Goal: Use online tool/utility: Utilize a website feature to perform a specific function

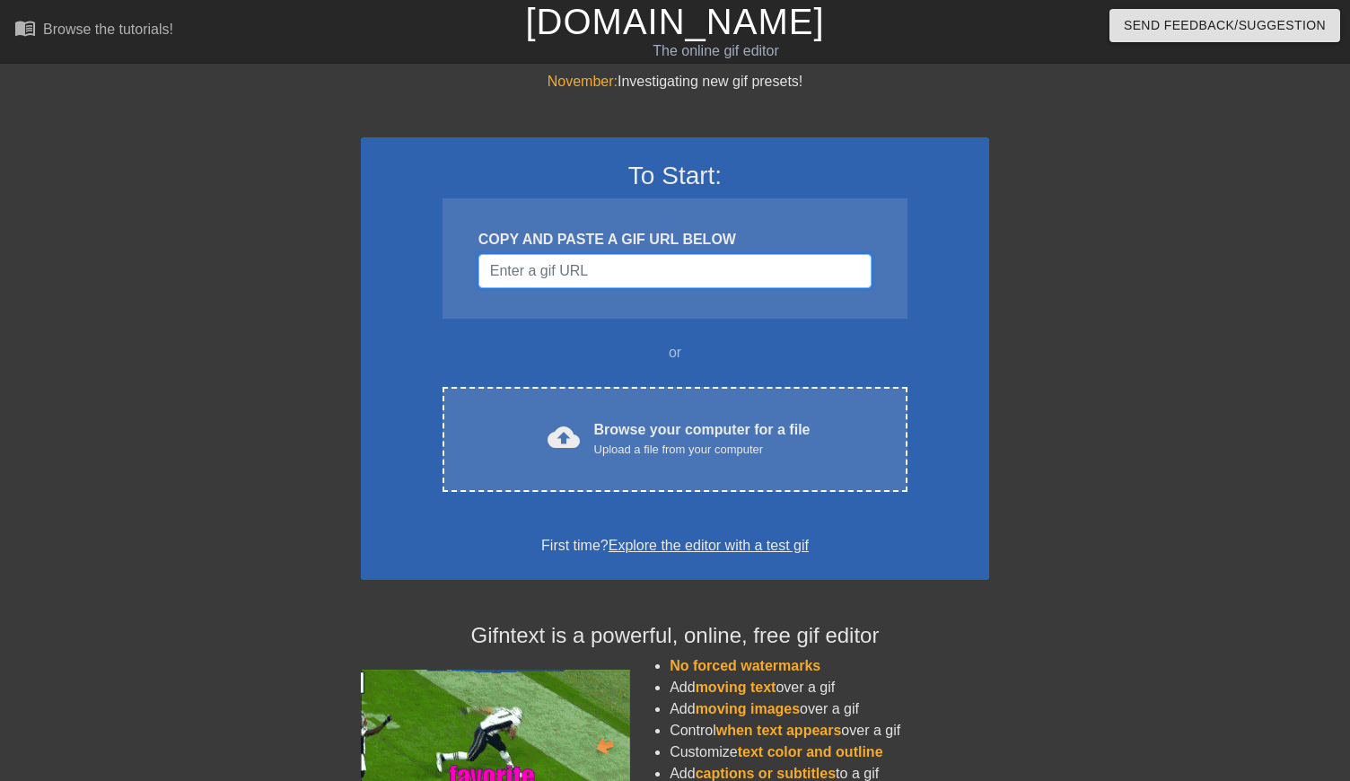
click at [596, 255] on input "Username" at bounding box center [675, 271] width 393 height 34
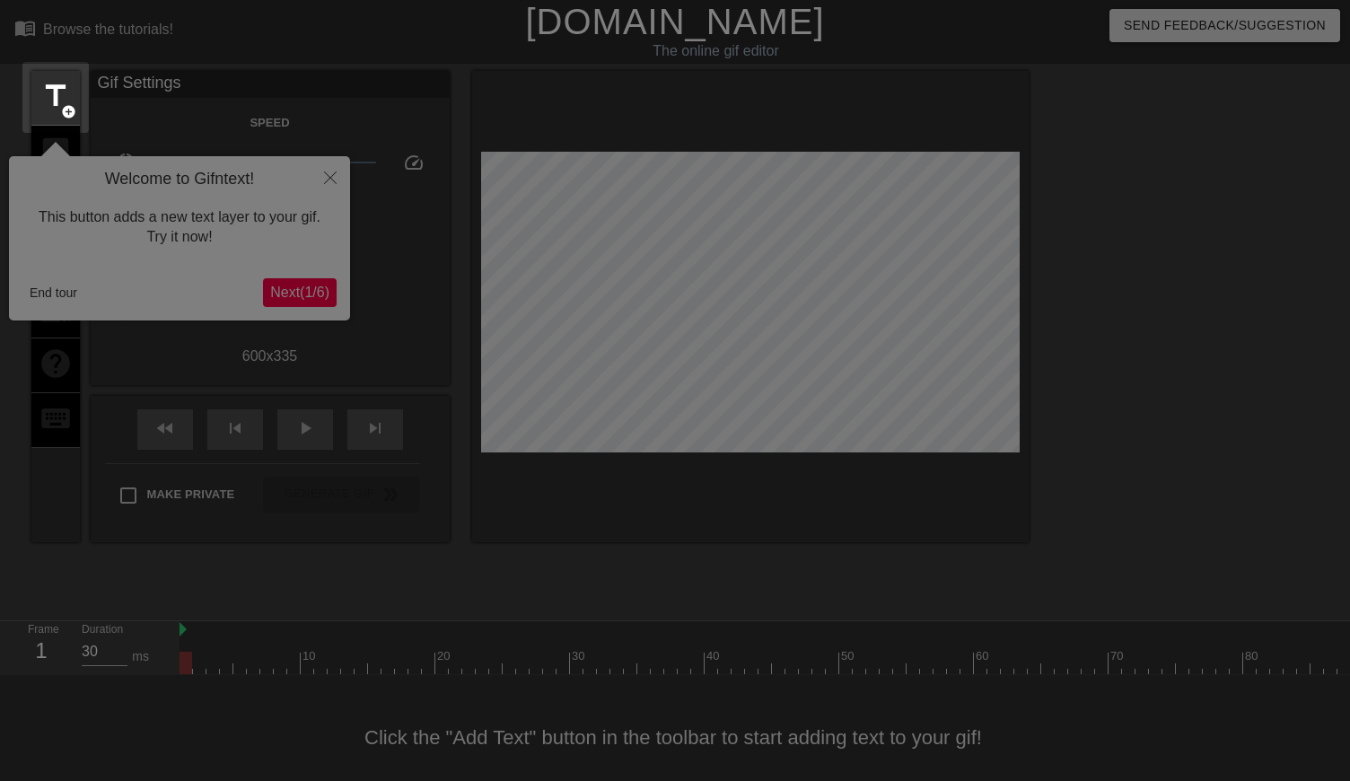
scroll to position [19, 0]
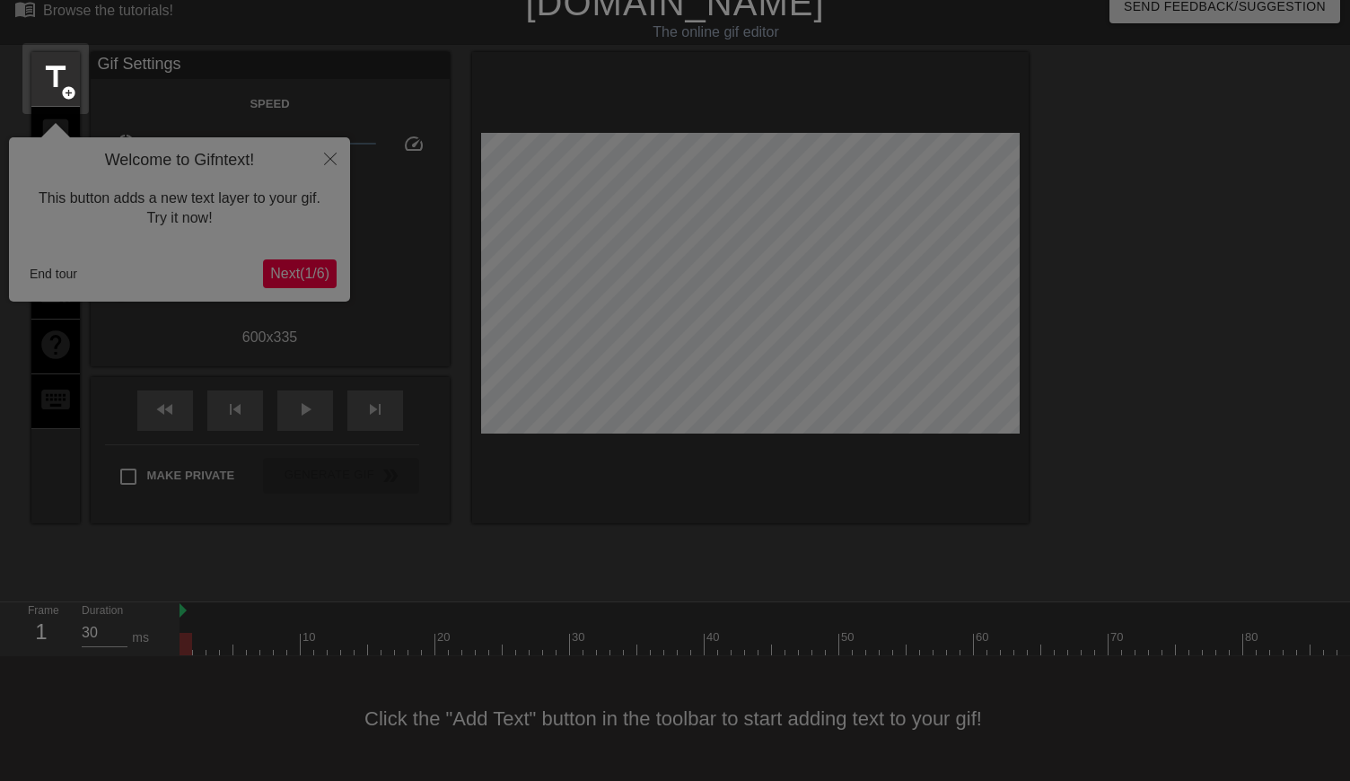
click at [335, 154] on div at bounding box center [675, 381] width 1350 height 800
click at [321, 254] on div at bounding box center [675, 381] width 1350 height 800
click at [412, 44] on div at bounding box center [675, 381] width 1350 height 800
click at [279, 89] on div at bounding box center [675, 381] width 1350 height 800
click at [221, 98] on div at bounding box center [675, 381] width 1350 height 800
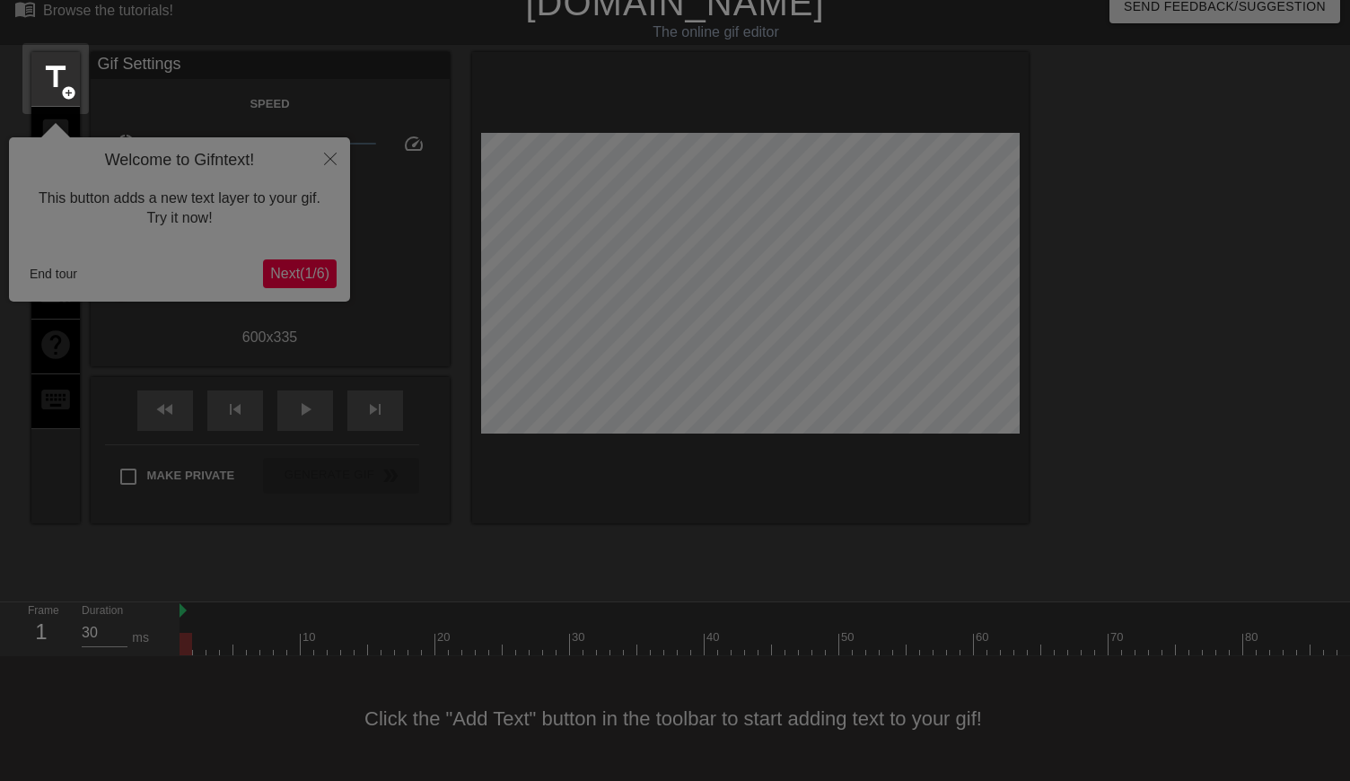
click at [307, 186] on div at bounding box center [675, 381] width 1350 height 800
click at [574, 450] on div at bounding box center [675, 381] width 1350 height 800
click at [279, 211] on div at bounding box center [675, 381] width 1350 height 800
click at [333, 155] on div at bounding box center [675, 381] width 1350 height 800
click at [52, 75] on span "title" at bounding box center [56, 77] width 34 height 34
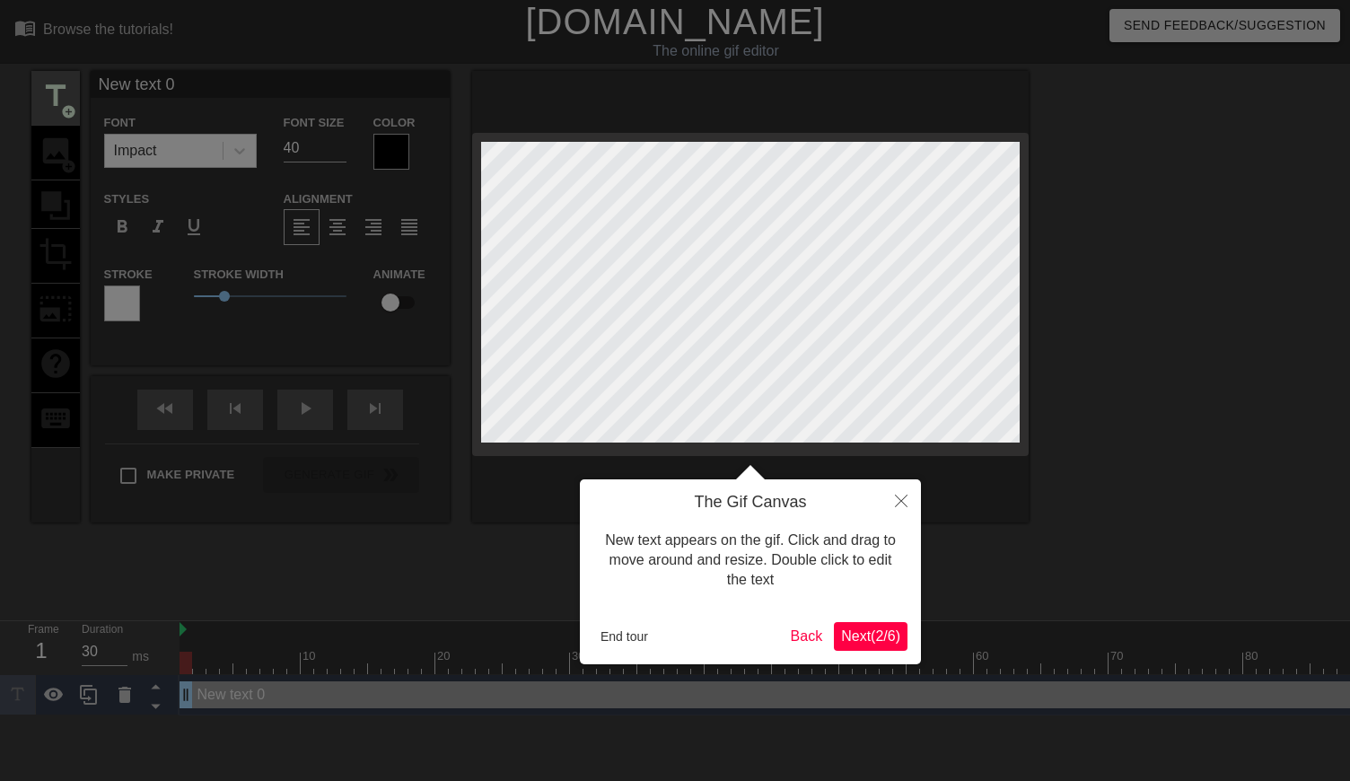
scroll to position [0, 0]
click at [623, 647] on button "End tour" at bounding box center [625, 636] width 62 height 27
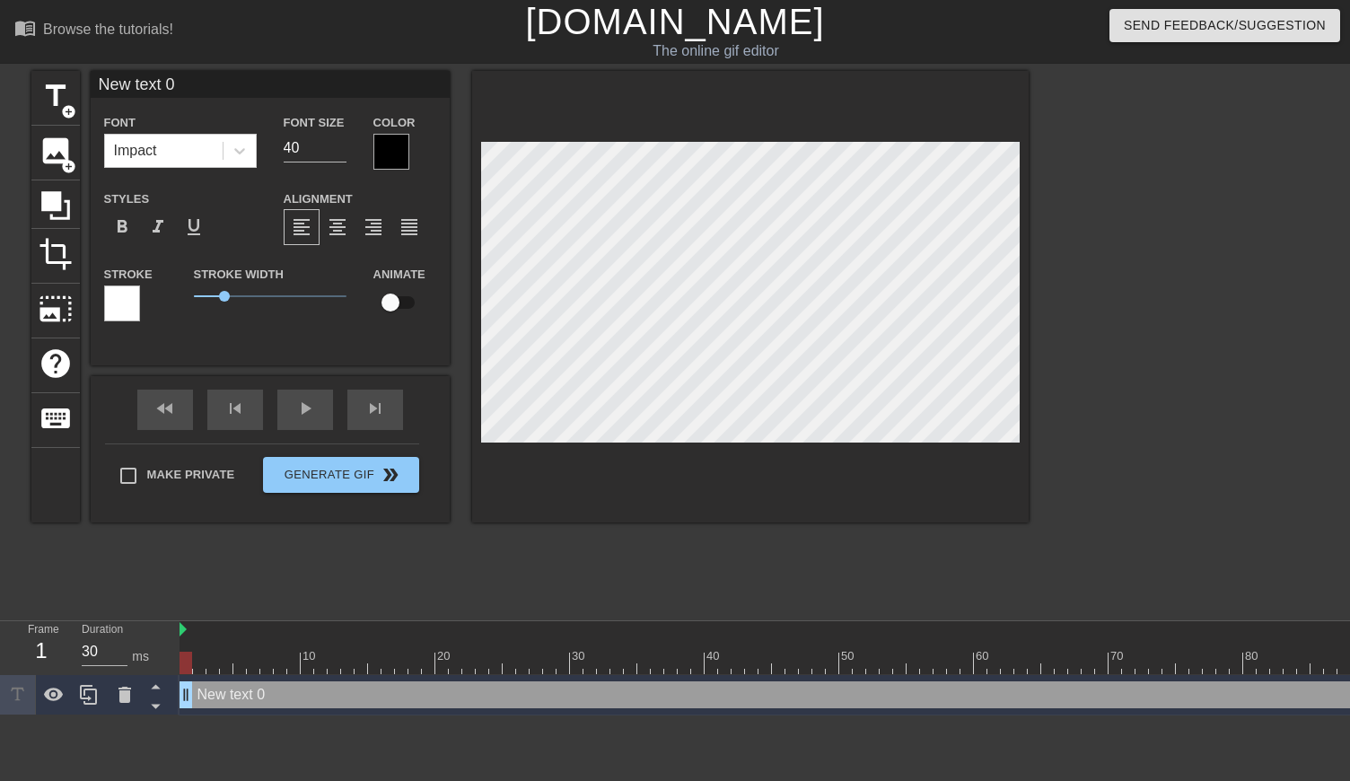
scroll to position [0, 2]
type input "New 0"
type textarea "New 0"
type input "New 0"
type textarea "New 0"
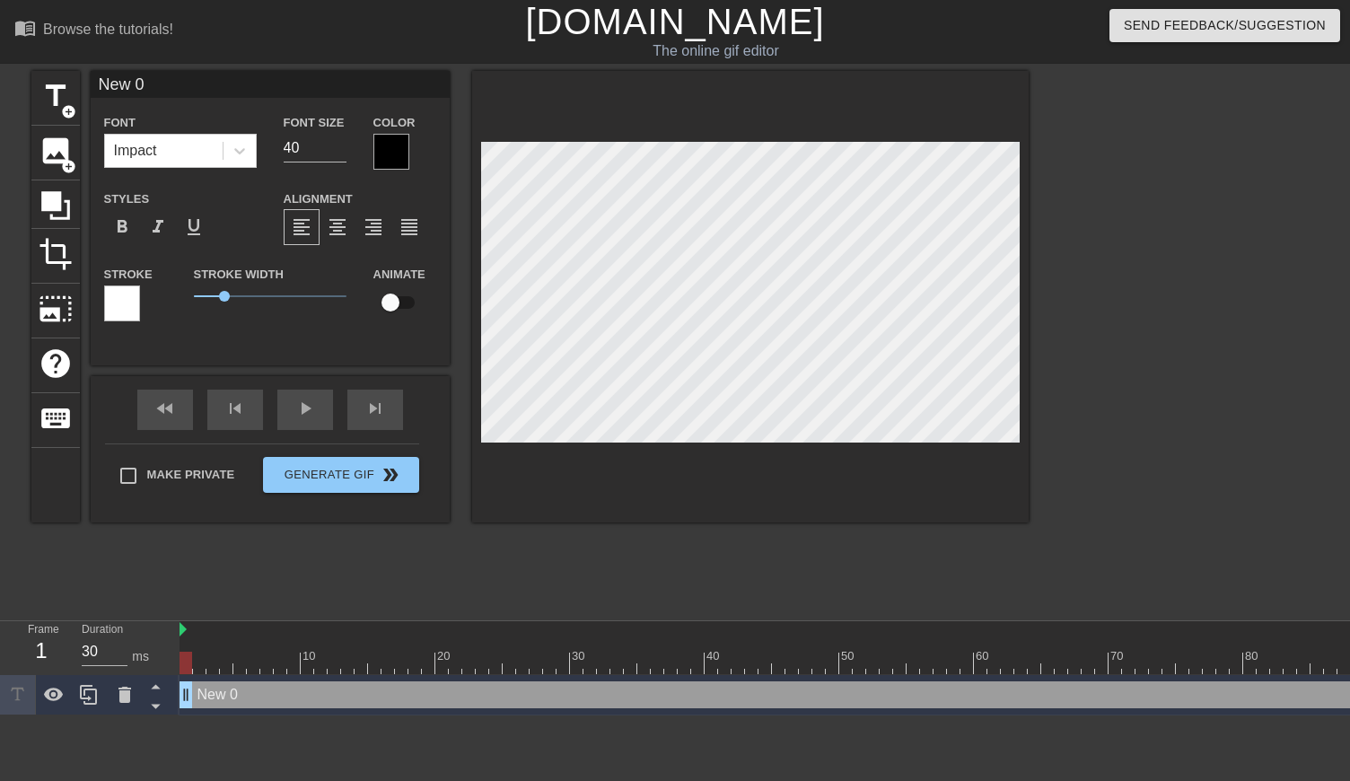
type input "Ne 0"
type textarea "Ne 0"
type input "N 0"
type textarea "N 0"
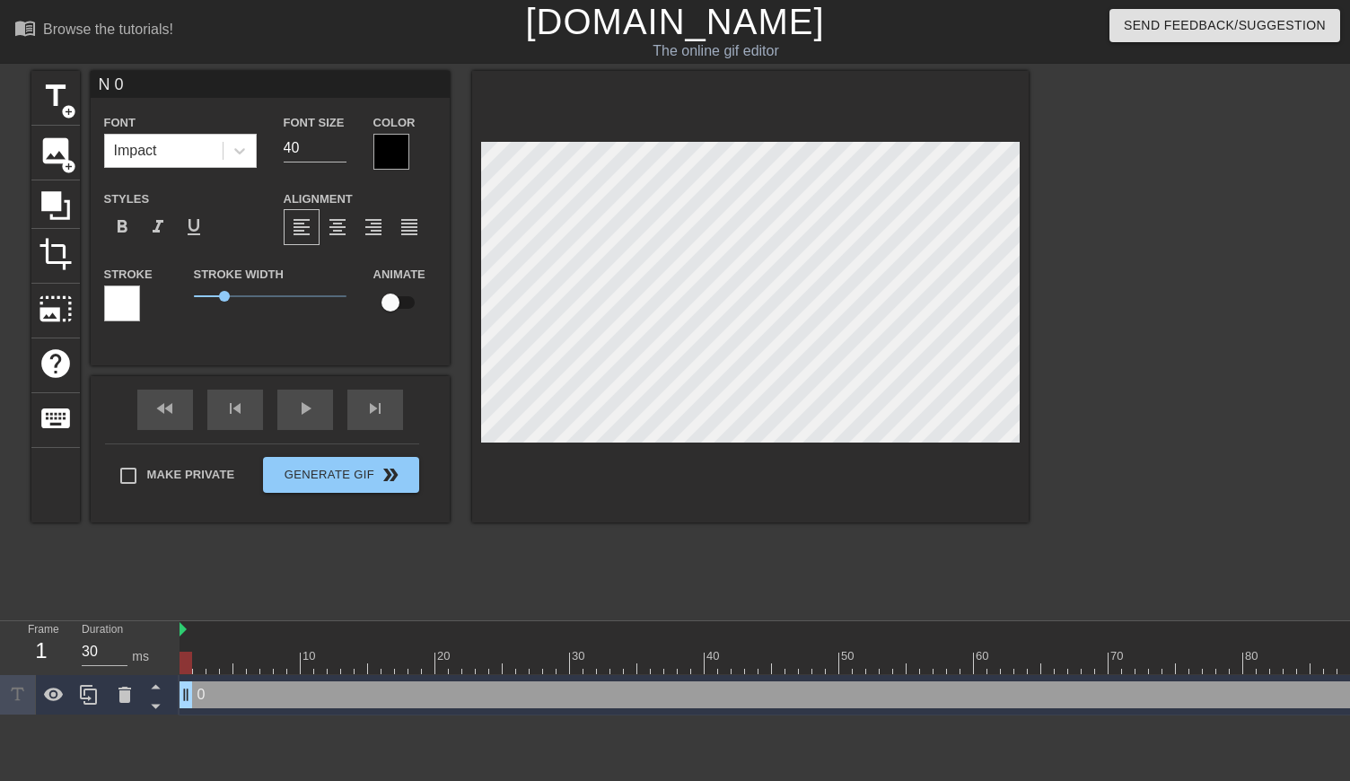
type input "0"
type textarea "0"
type input "V"
type textarea "V"
type input "Vi"
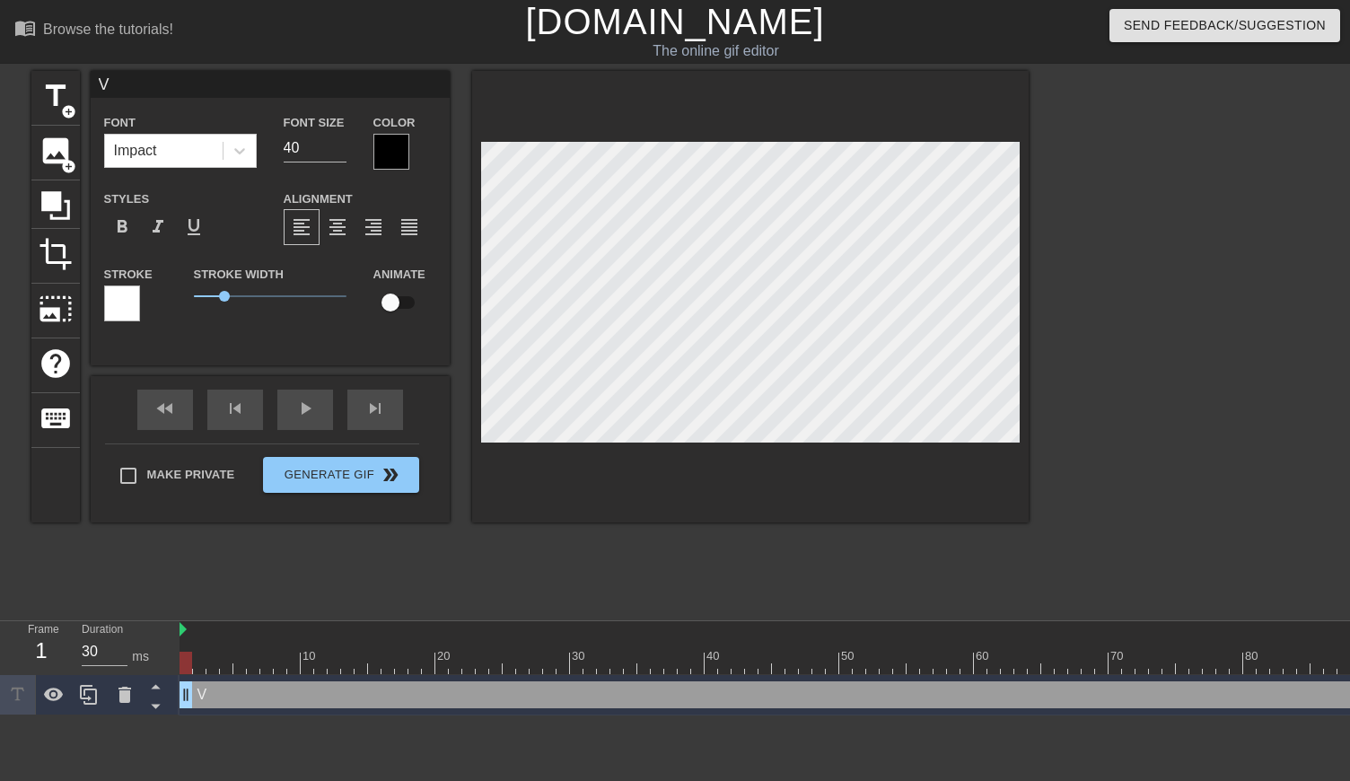
type textarea "Vi"
type input "Vic"
type textarea "Vic"
type input "Vict"
type textarea "Vict"
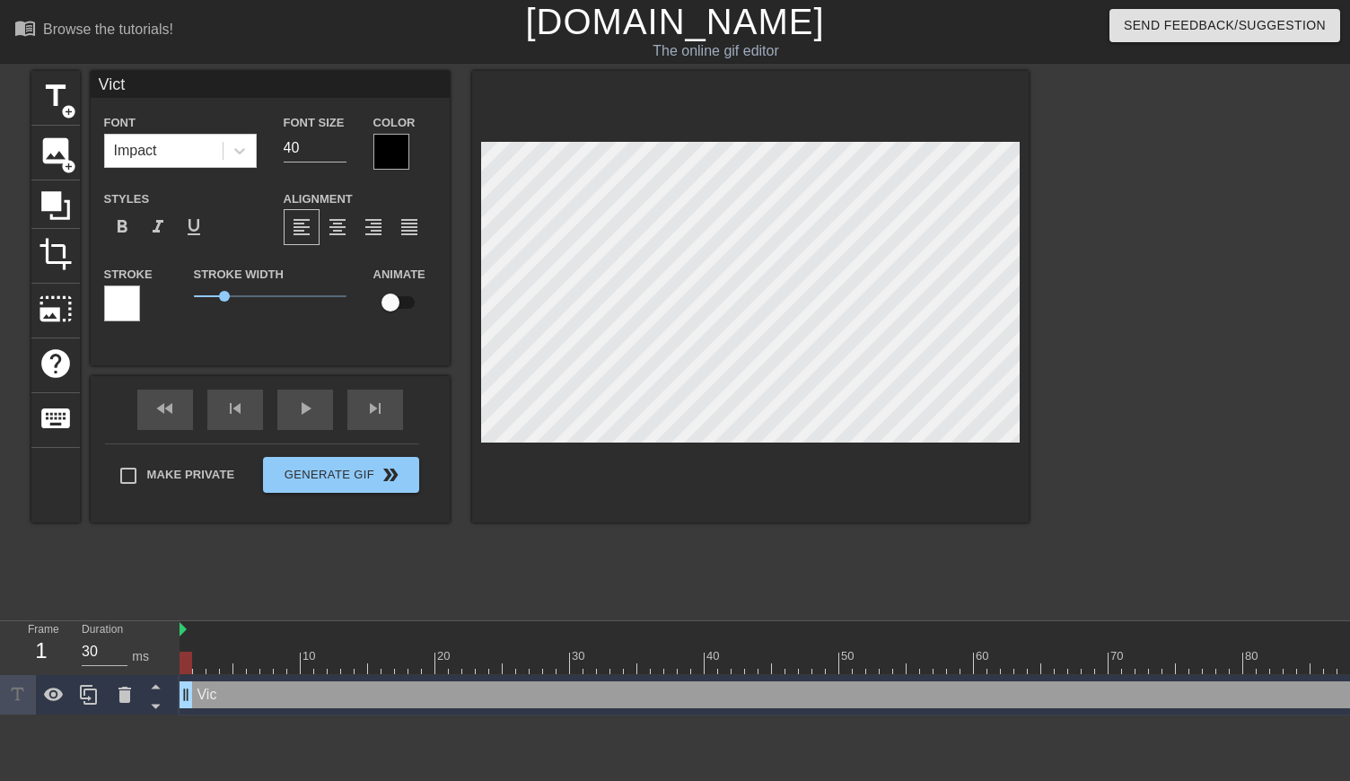
type input "Victo"
type textarea "Victo"
type input "[PERSON_NAME]"
type textarea "[PERSON_NAME]"
click at [398, 145] on div at bounding box center [392, 152] width 36 height 36
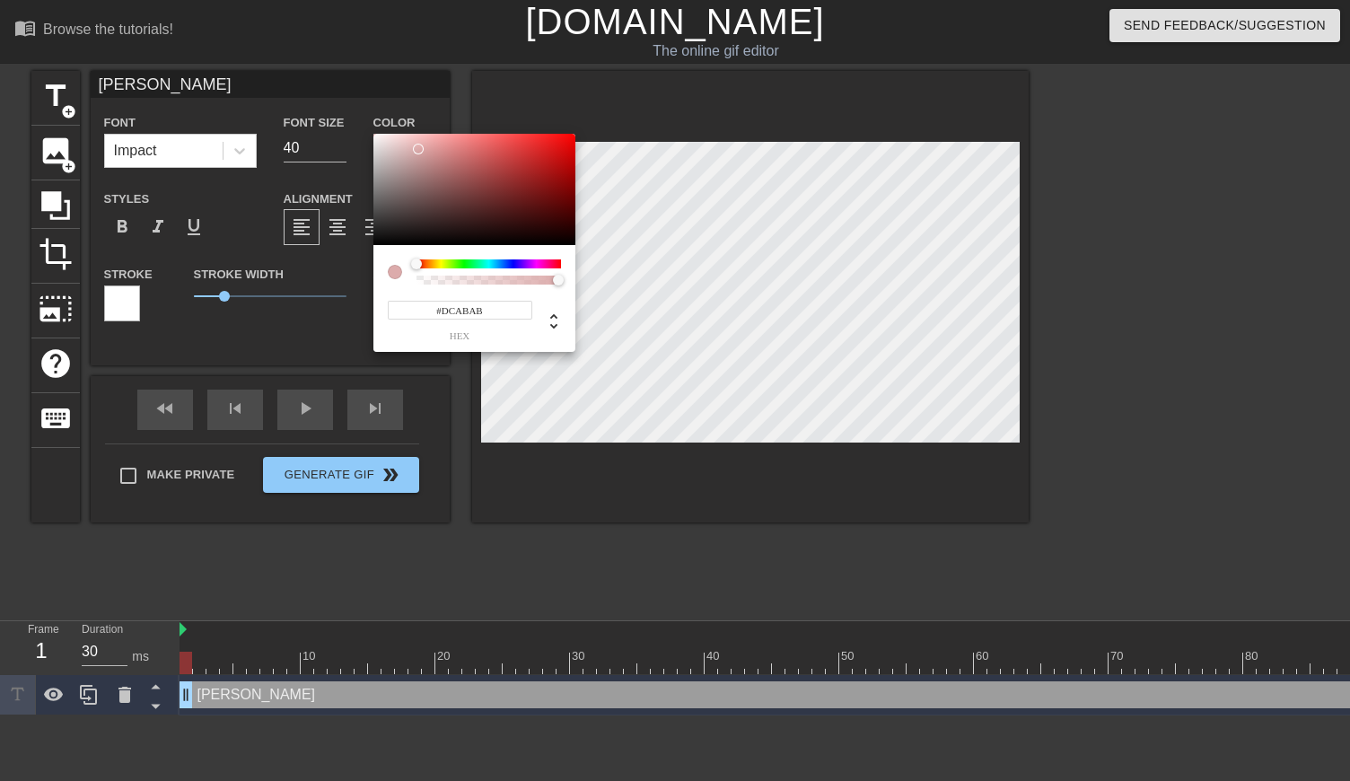
type input "#FFFFFF"
drag, startPoint x: 387, startPoint y: 177, endPoint x: 363, endPoint y: 105, distance: 75.8
click at [374, 134] on div at bounding box center [475, 189] width 202 height 111
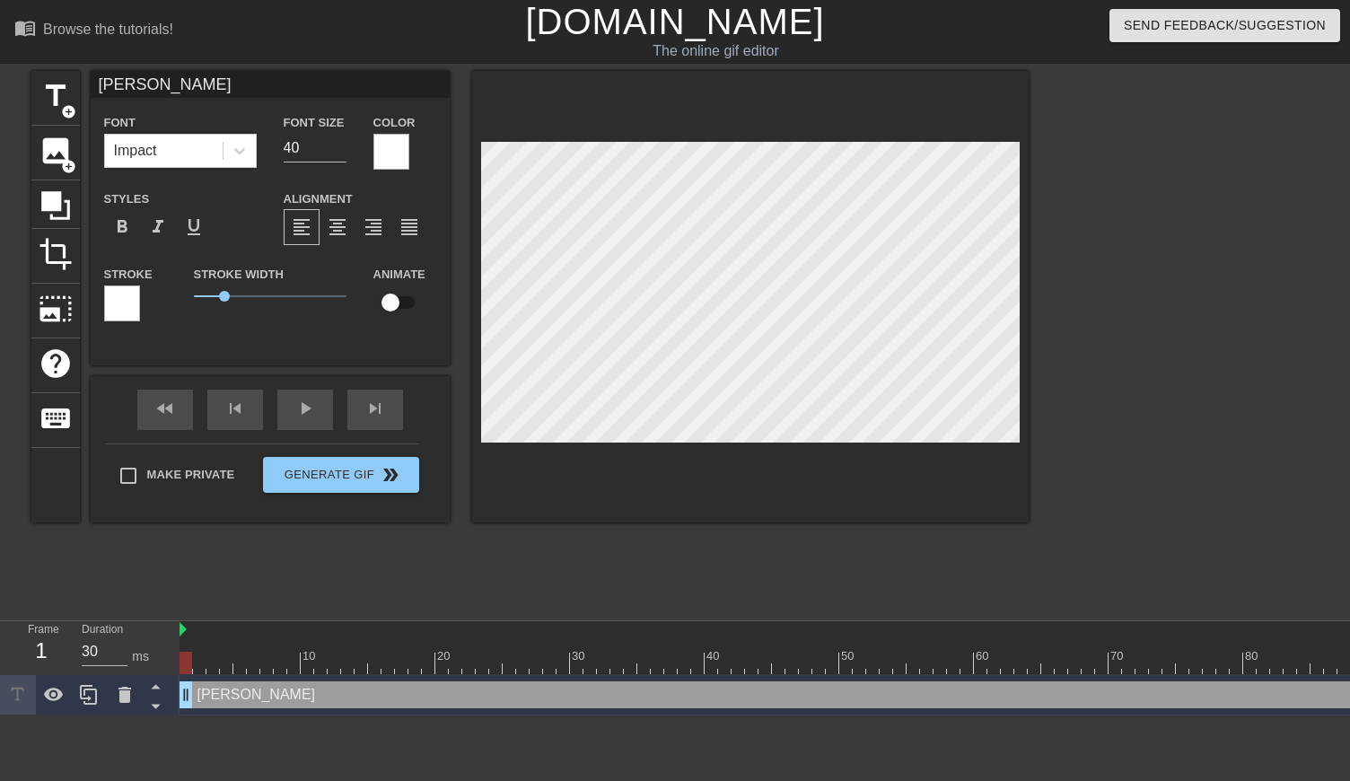
click at [134, 309] on div at bounding box center [122, 304] width 36 height 36
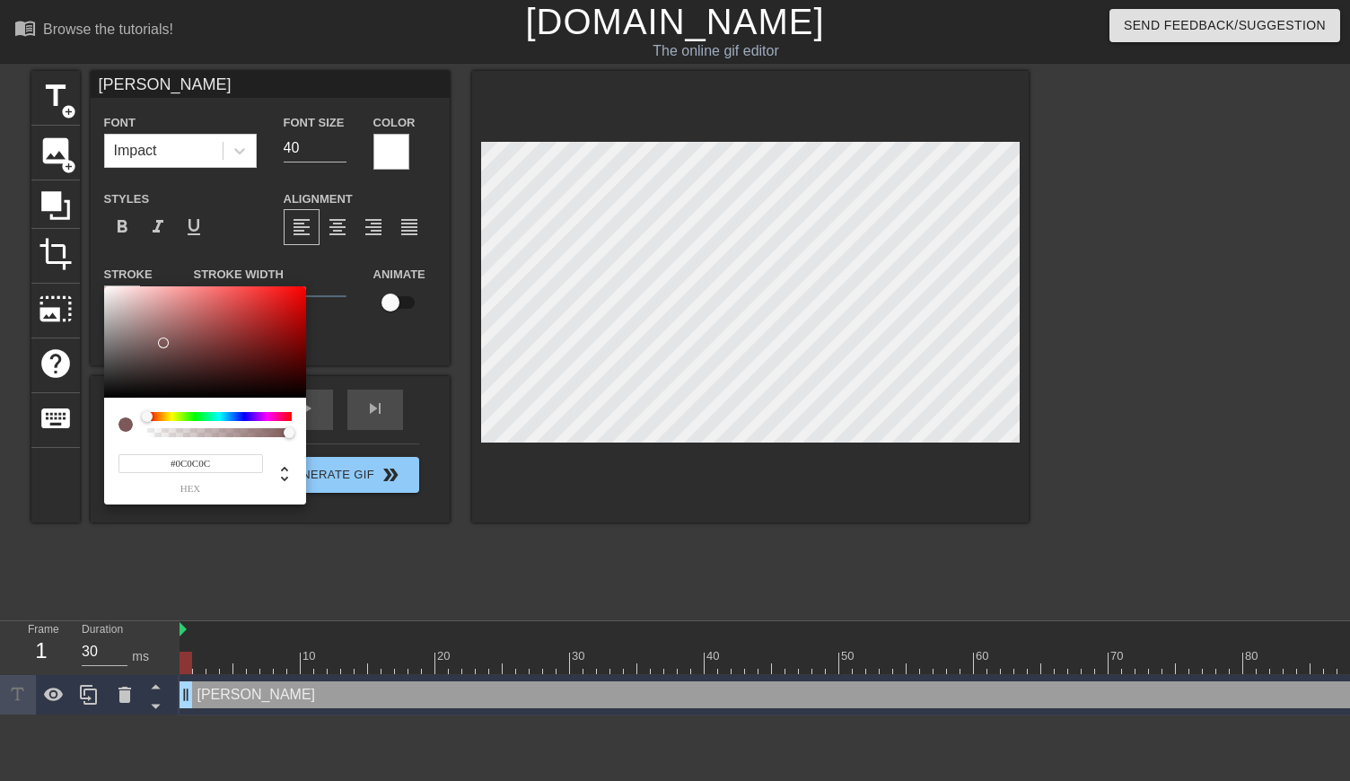
type input "#000000"
drag, startPoint x: 163, startPoint y: 342, endPoint x: 48, endPoint y: 448, distance: 155.7
click at [104, 398] on div at bounding box center [205, 341] width 202 height 111
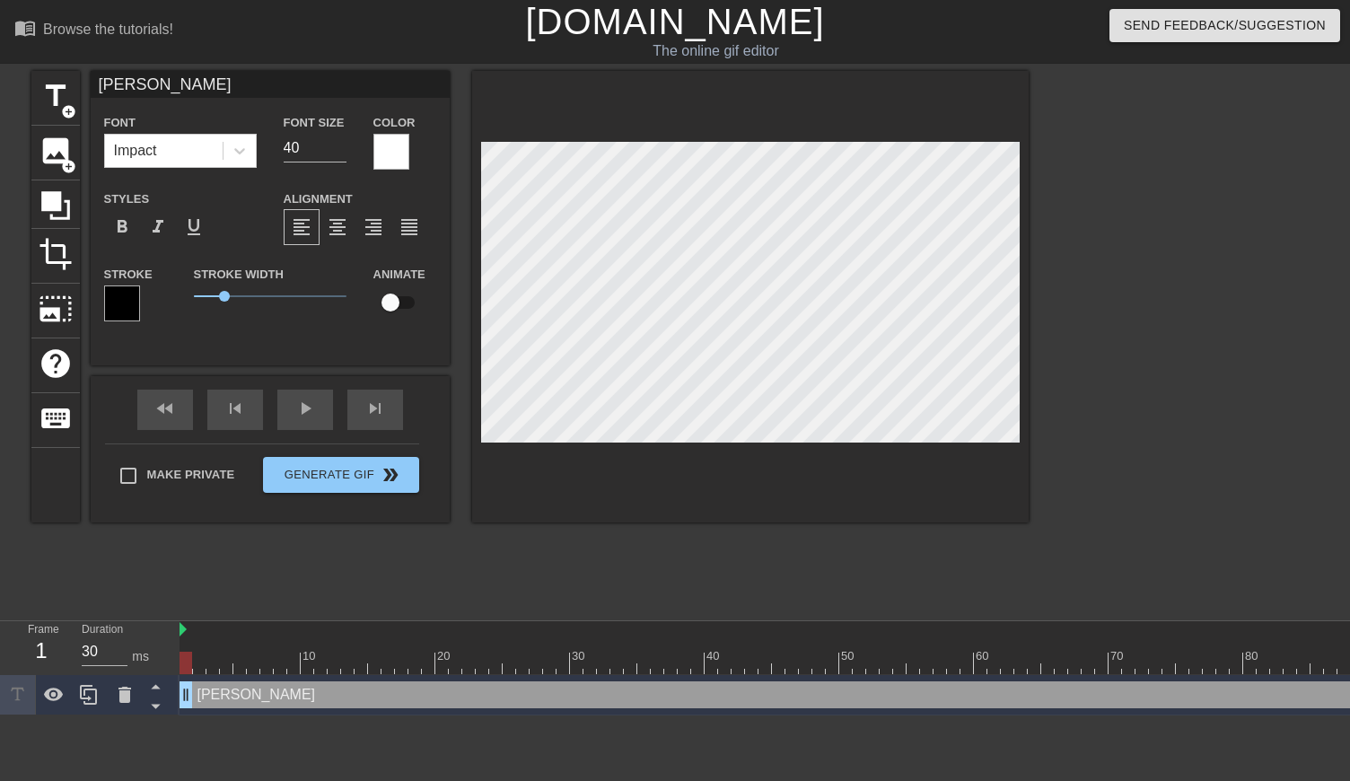
click at [403, 304] on input "checkbox" at bounding box center [390, 303] width 102 height 34
checkbox input "true"
click at [70, 104] on span "add_circle" at bounding box center [68, 111] width 15 height 15
type input "New text 1"
checkbox input "false"
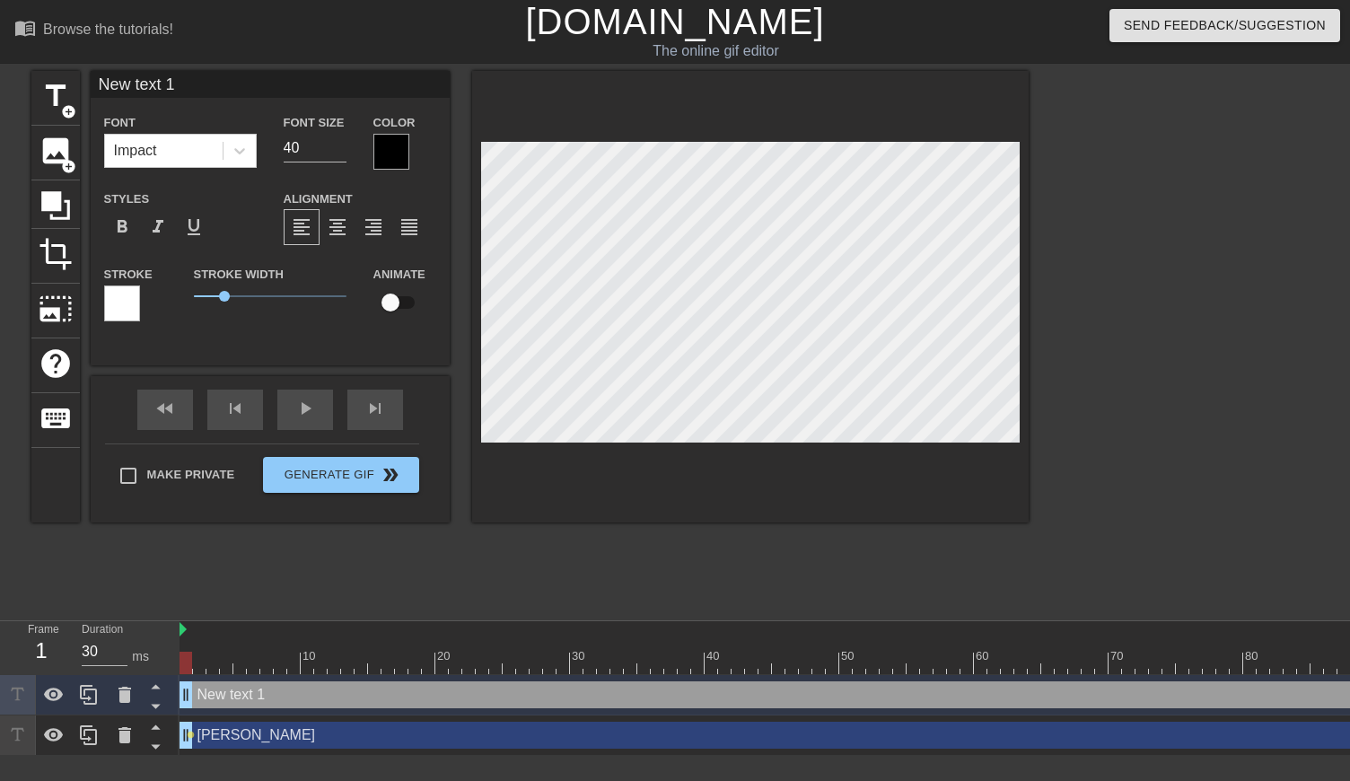
scroll to position [0, 2]
click at [385, 155] on div at bounding box center [392, 152] width 36 height 36
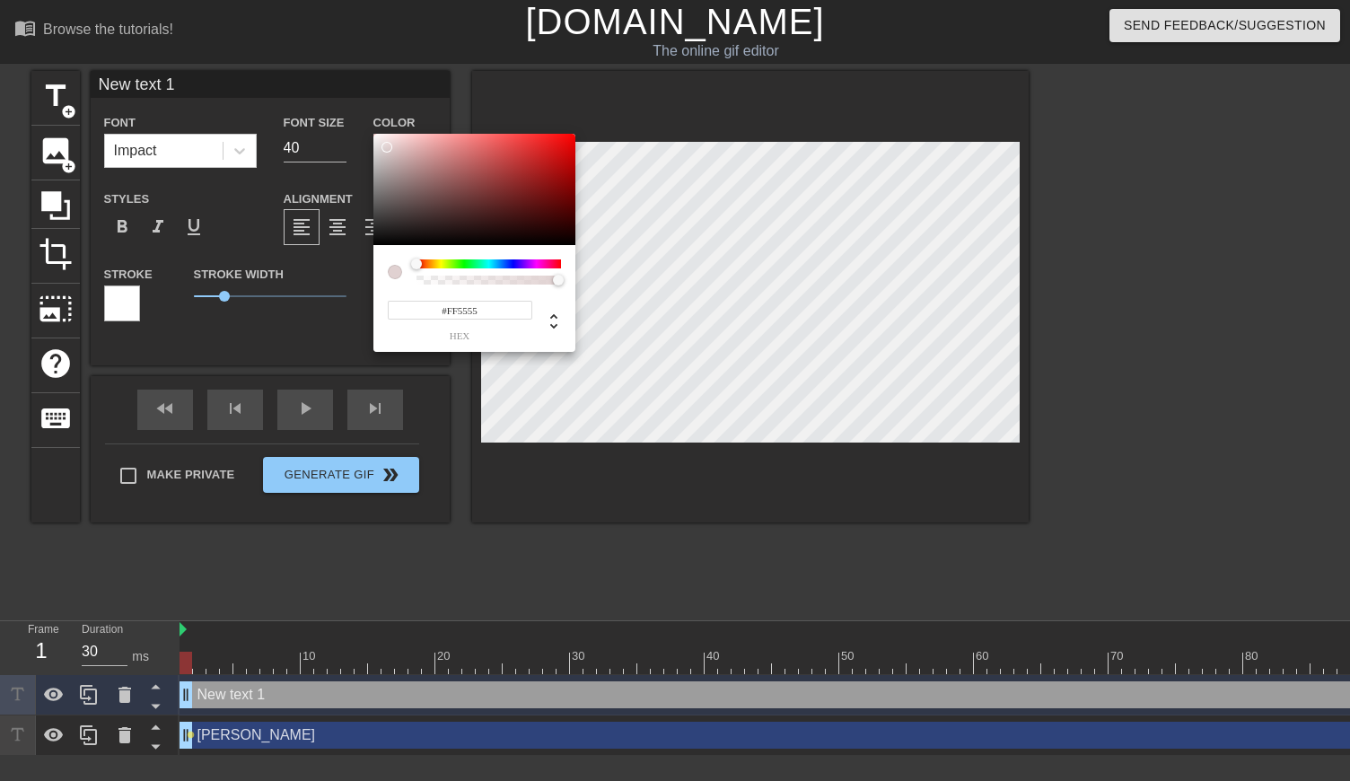
type input "#FFFFFF"
drag, startPoint x: 384, startPoint y: 142, endPoint x: 371, endPoint y: 127, distance: 20.4
click at [374, 134] on div at bounding box center [475, 189] width 202 height 111
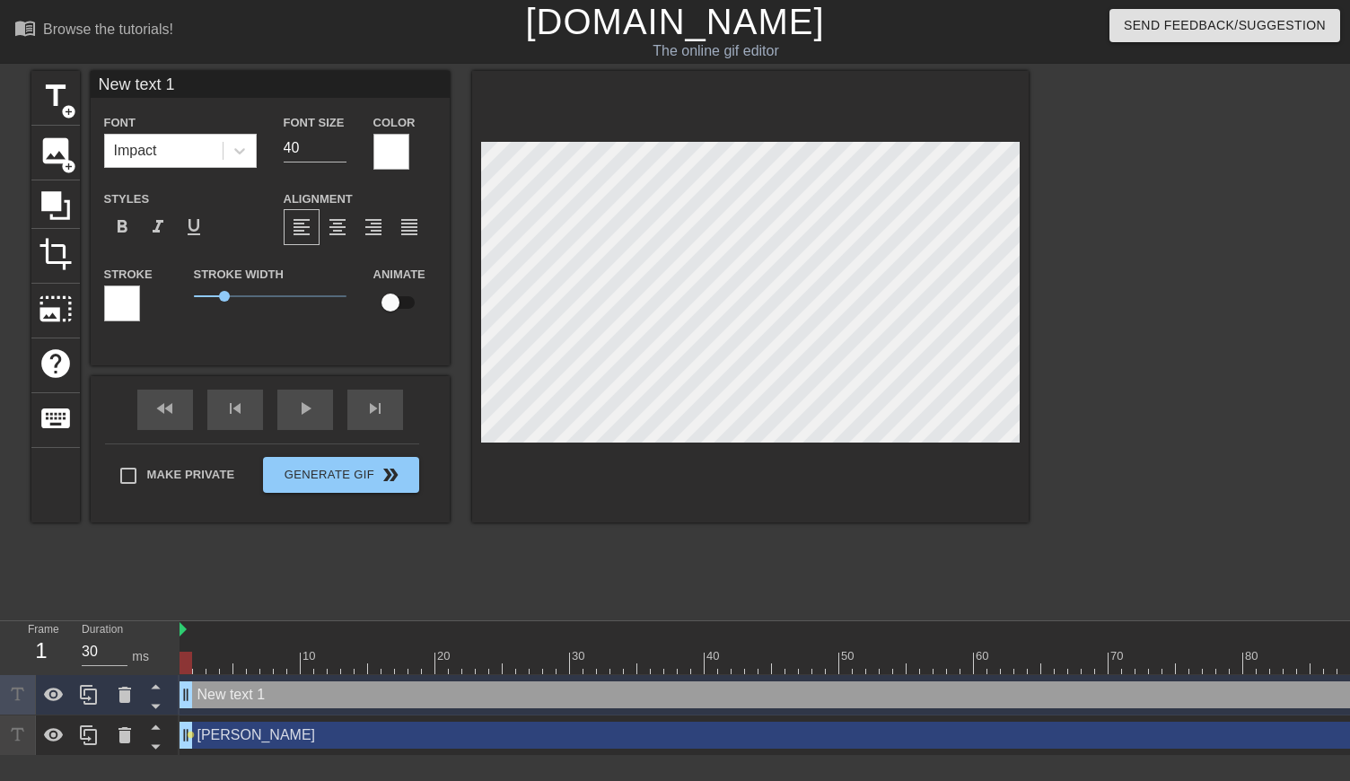
click at [118, 317] on div at bounding box center [122, 304] width 36 height 36
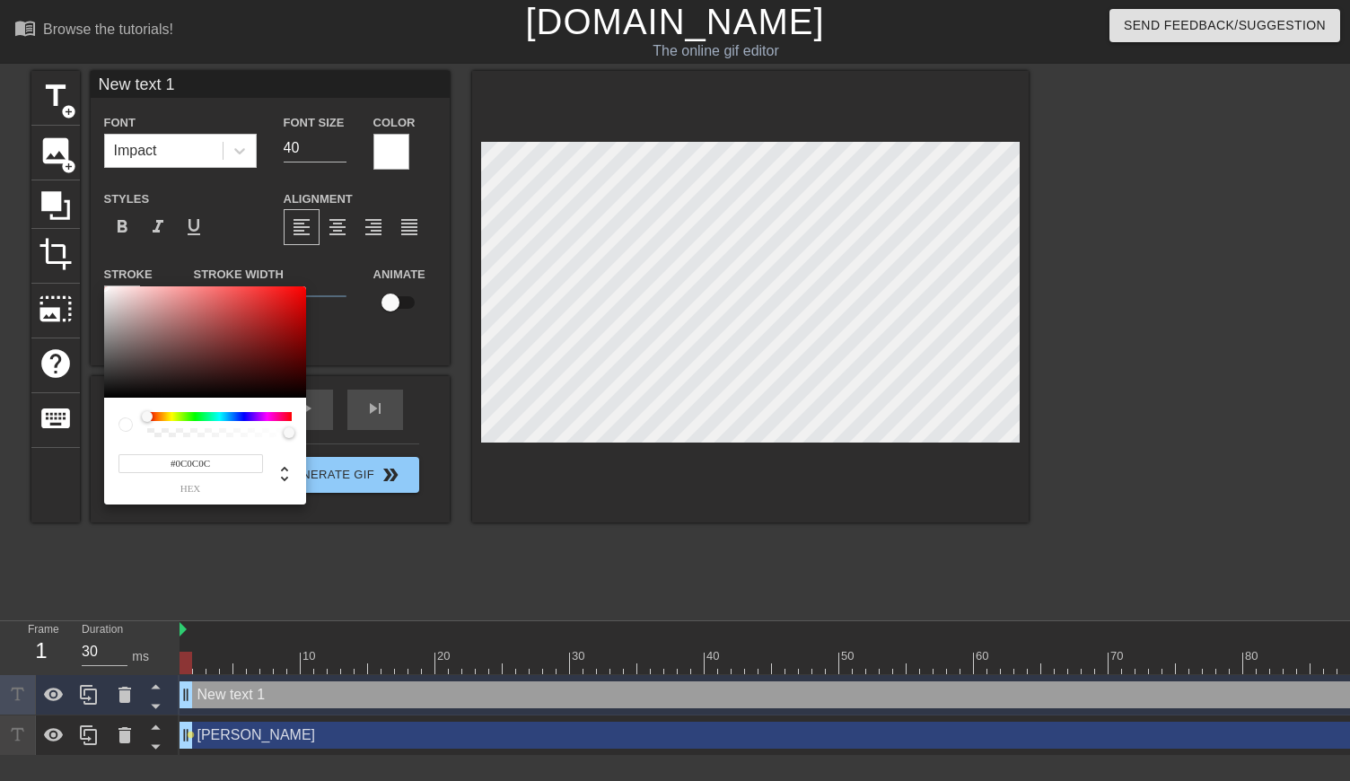
type input "#000000"
drag, startPoint x: 139, startPoint y: 374, endPoint x: 89, endPoint y: 427, distance: 73.0
click at [104, 398] on div at bounding box center [205, 341] width 202 height 111
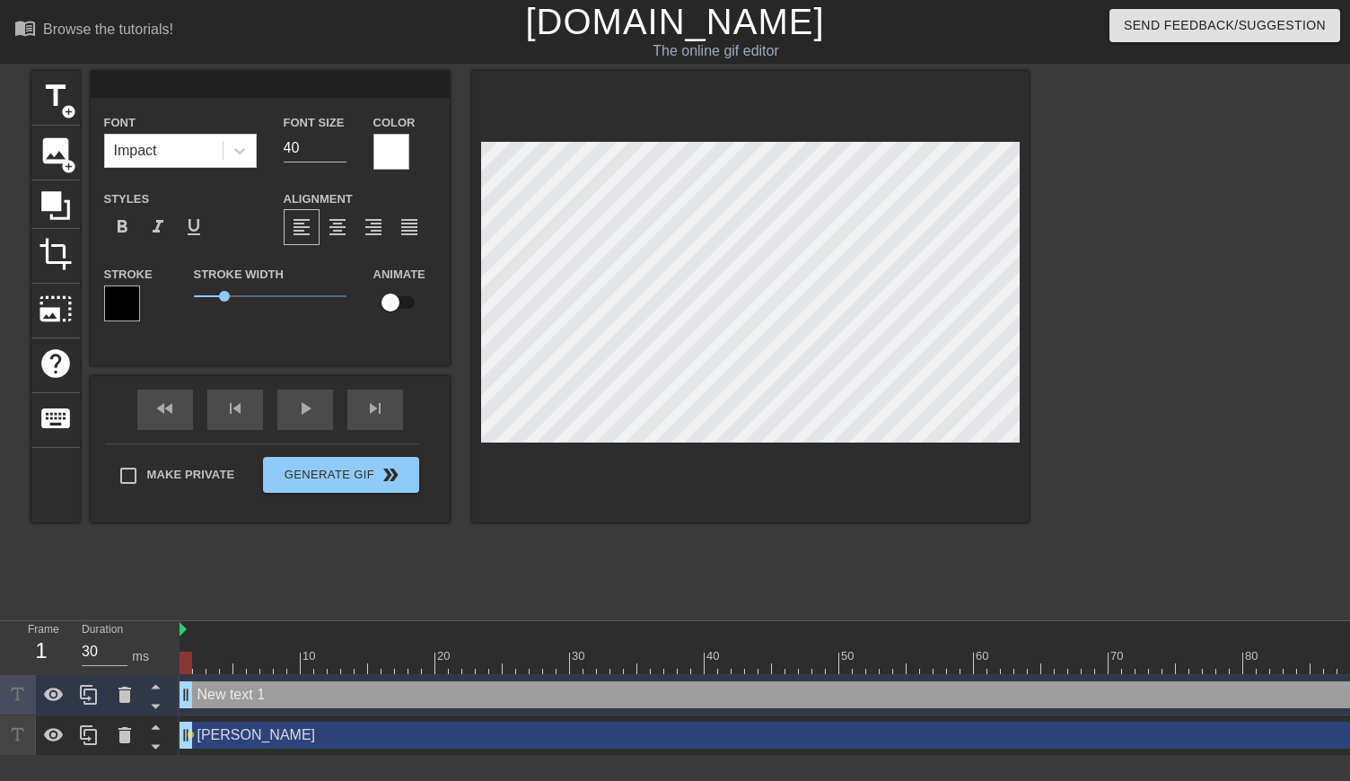
scroll to position [0, 0]
type input "T"
type textarea "T"
type input "Ta"
type textarea "Ta"
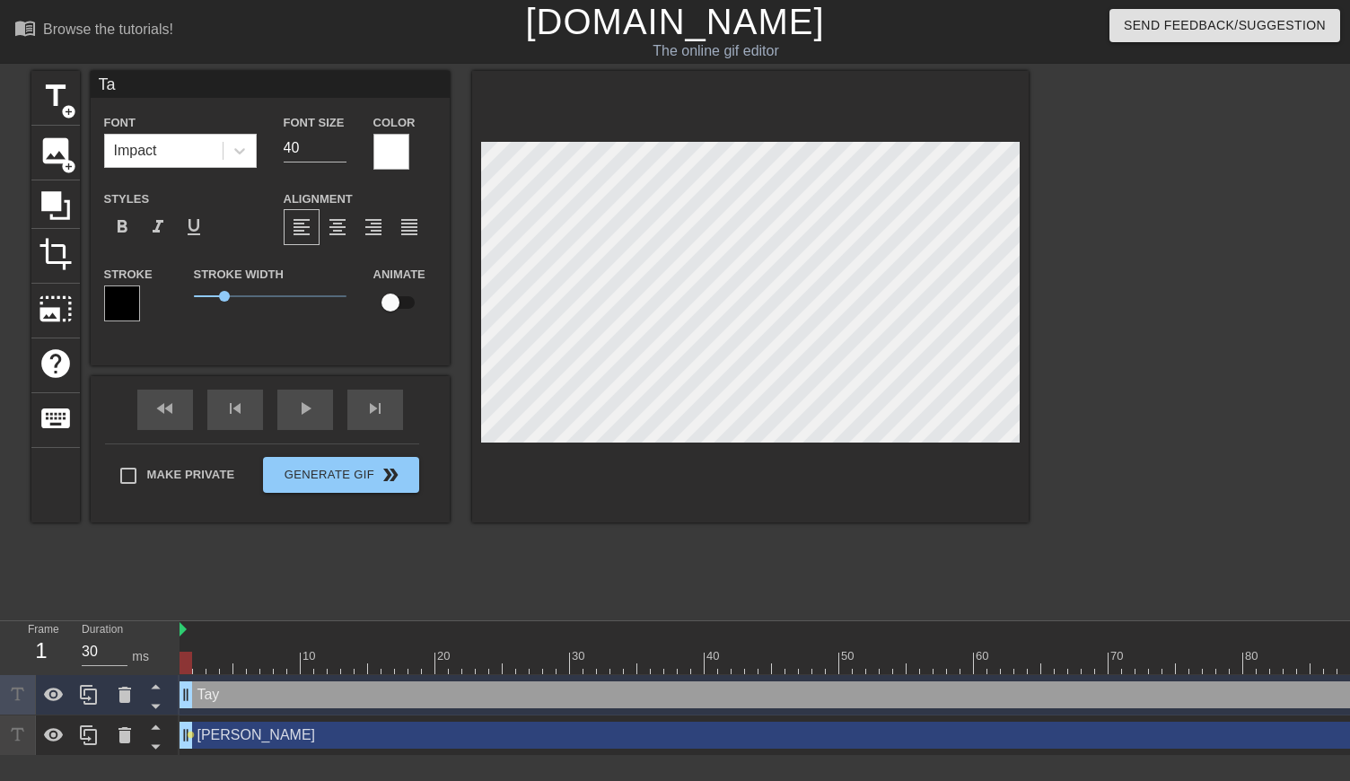
type input "Tay"
type textarea "Tay"
type input "Tayl"
type textarea "Tayl"
type input "Taylo"
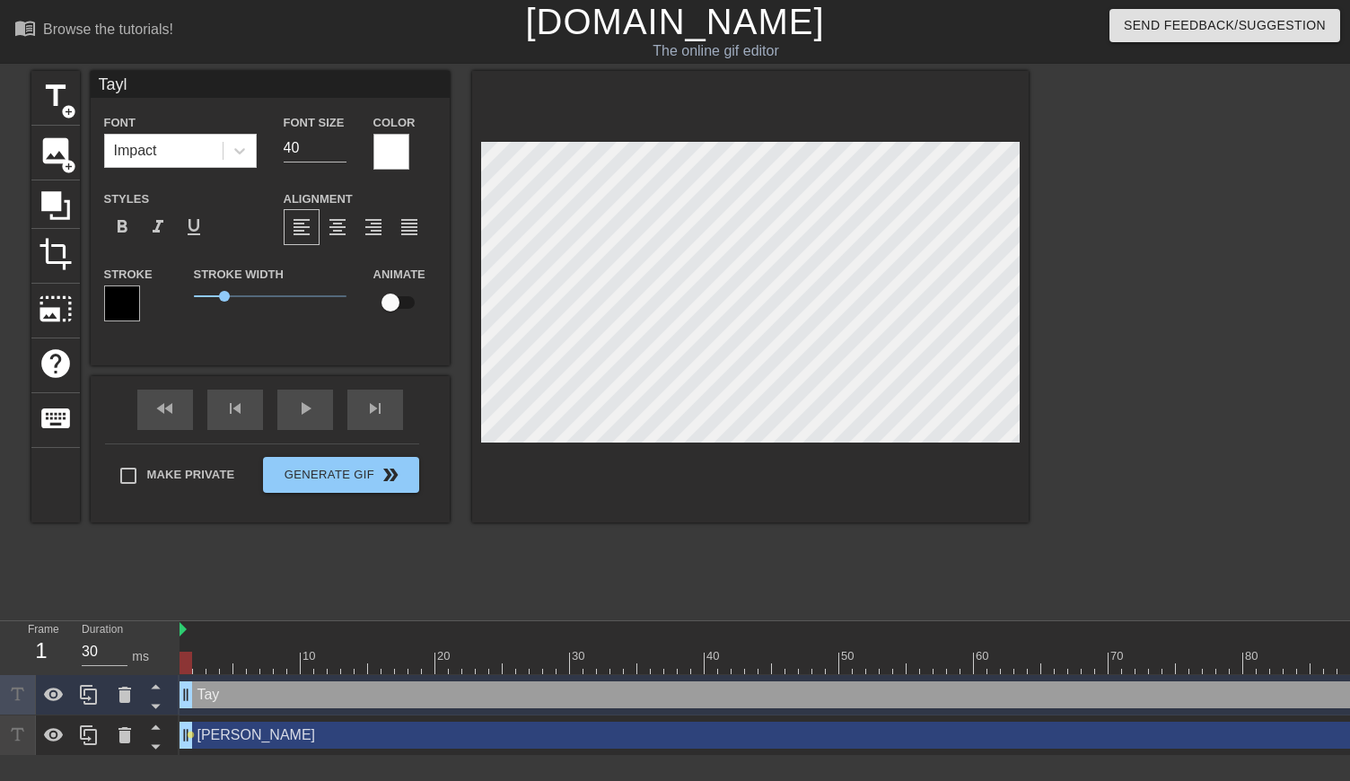
type textarea "Taylo"
type input "[PERSON_NAME]"
type textarea "[PERSON_NAME]"
click at [390, 309] on input "checkbox" at bounding box center [390, 303] width 102 height 34
checkbox input "true"
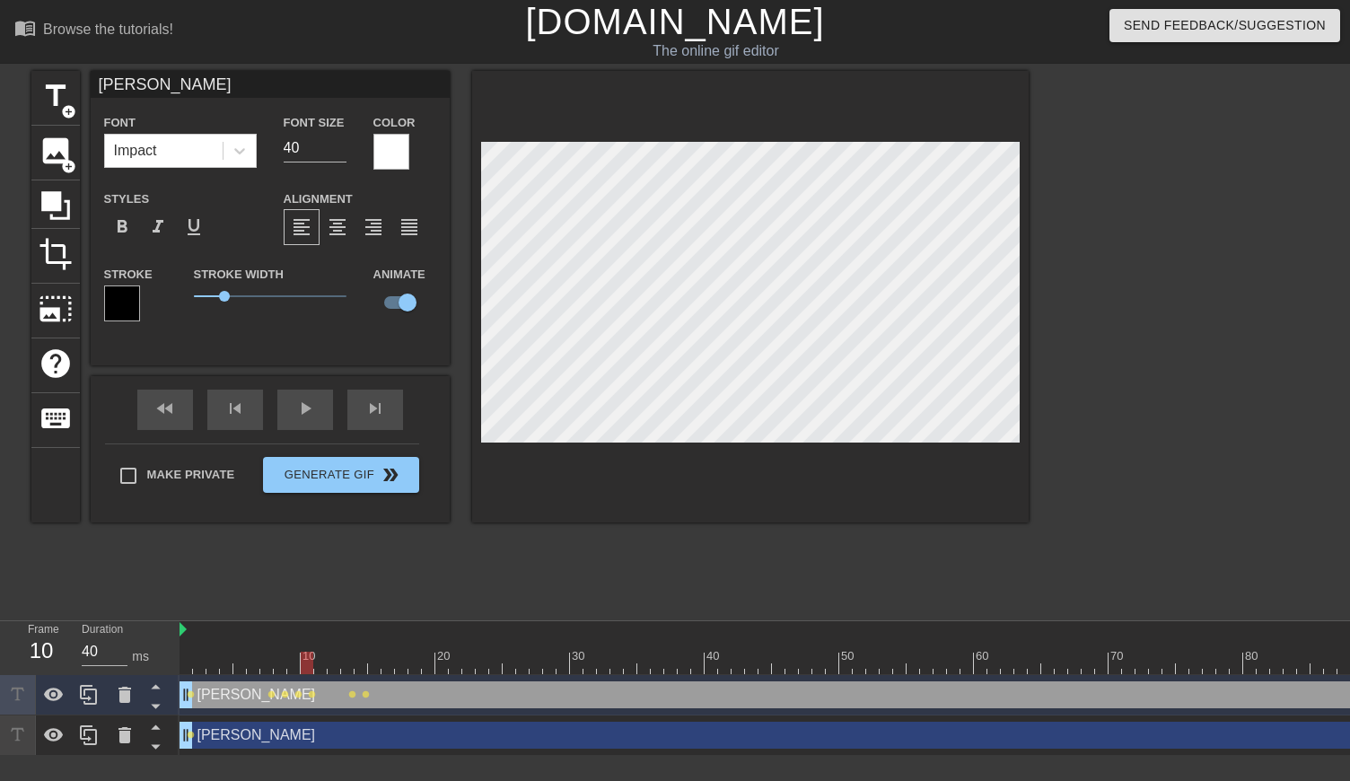
type input "30"
type input "[PERSON_NAME]"
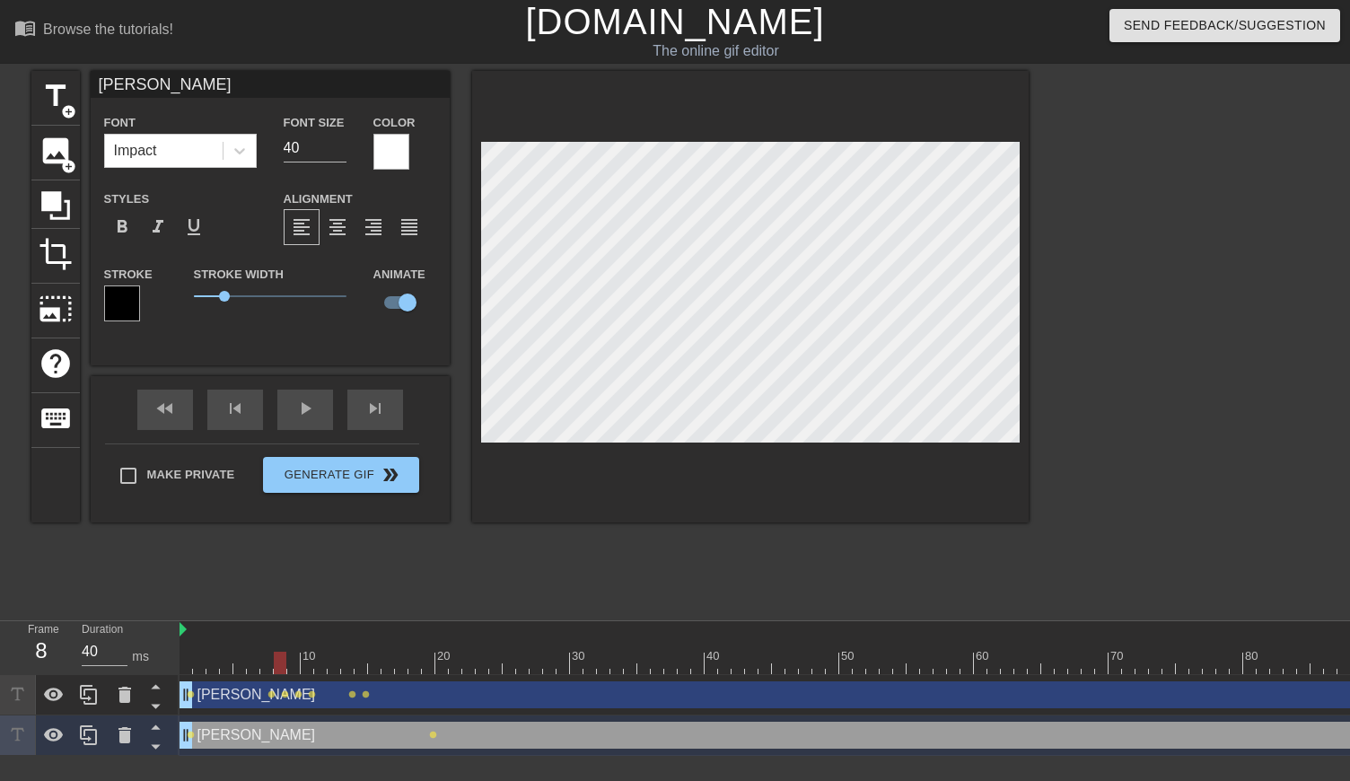
type input "30"
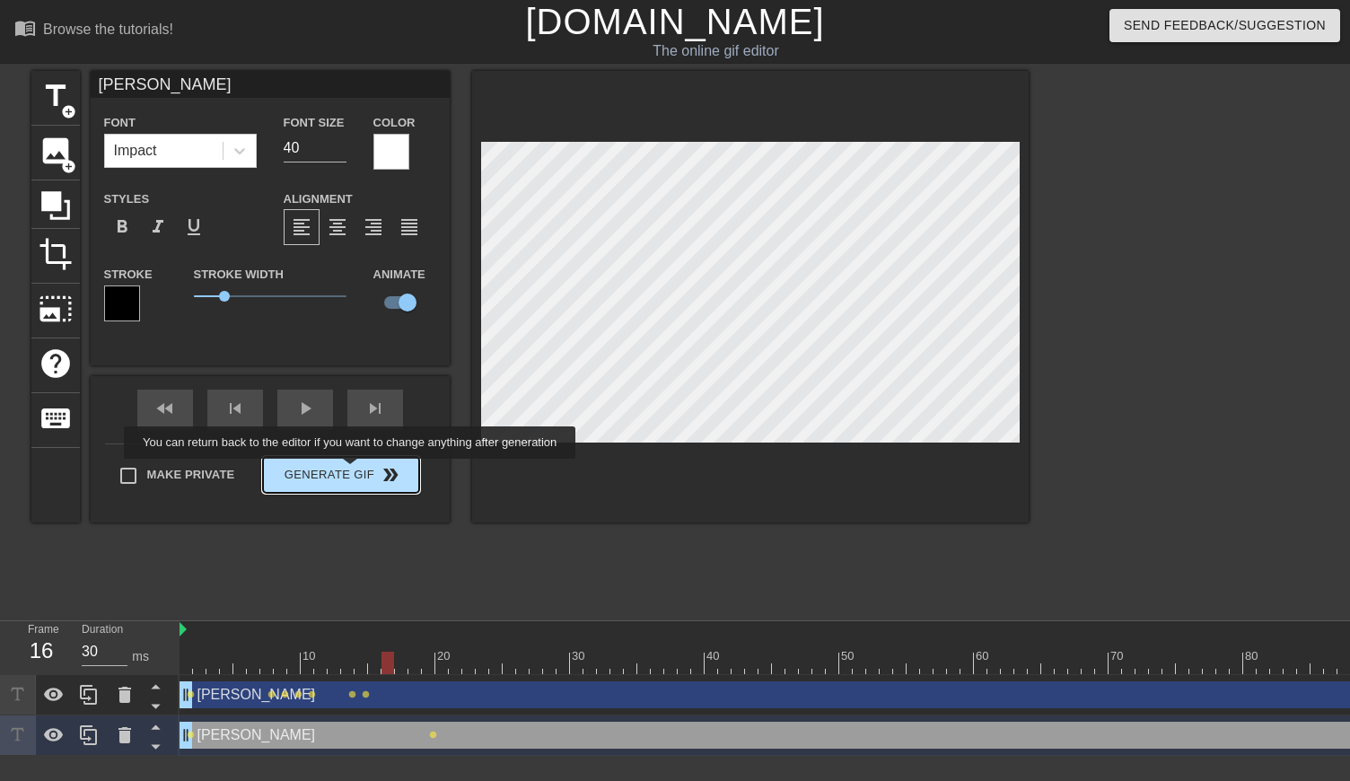
click at [352, 471] on div "Make Private Generate Gif double_arrow" at bounding box center [262, 479] width 314 height 71
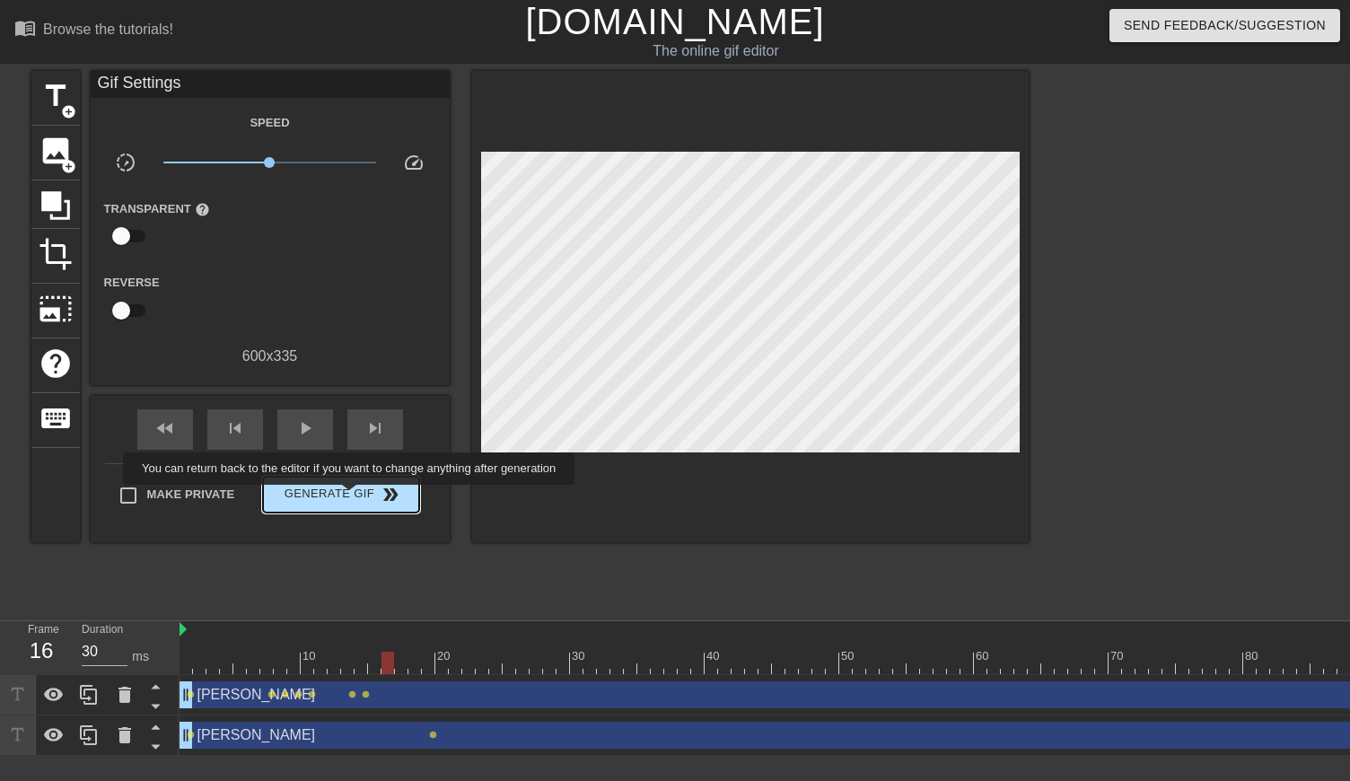
click at [351, 497] on span "Generate Gif double_arrow" at bounding box center [340, 495] width 141 height 22
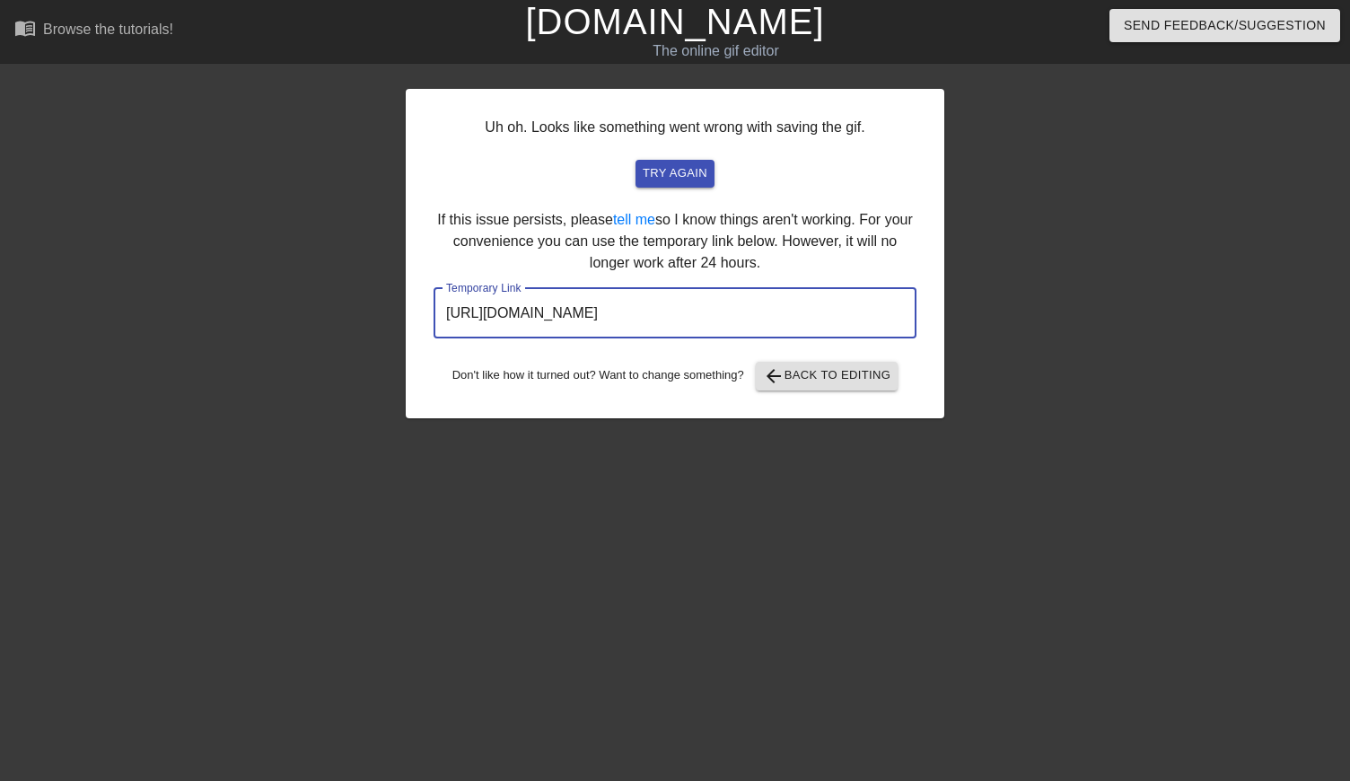
click at [825, 319] on input "[URL][DOMAIN_NAME]" at bounding box center [675, 313] width 483 height 50
